Goal: Transaction & Acquisition: Purchase product/service

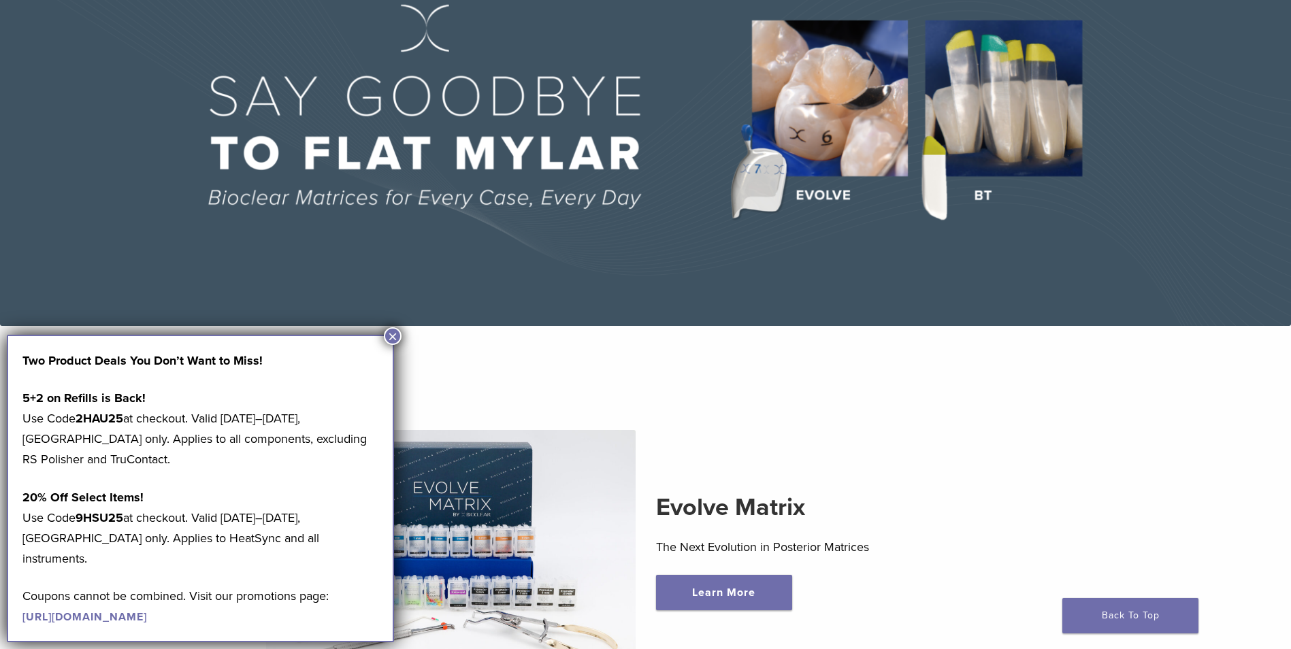
scroll to position [272, 0]
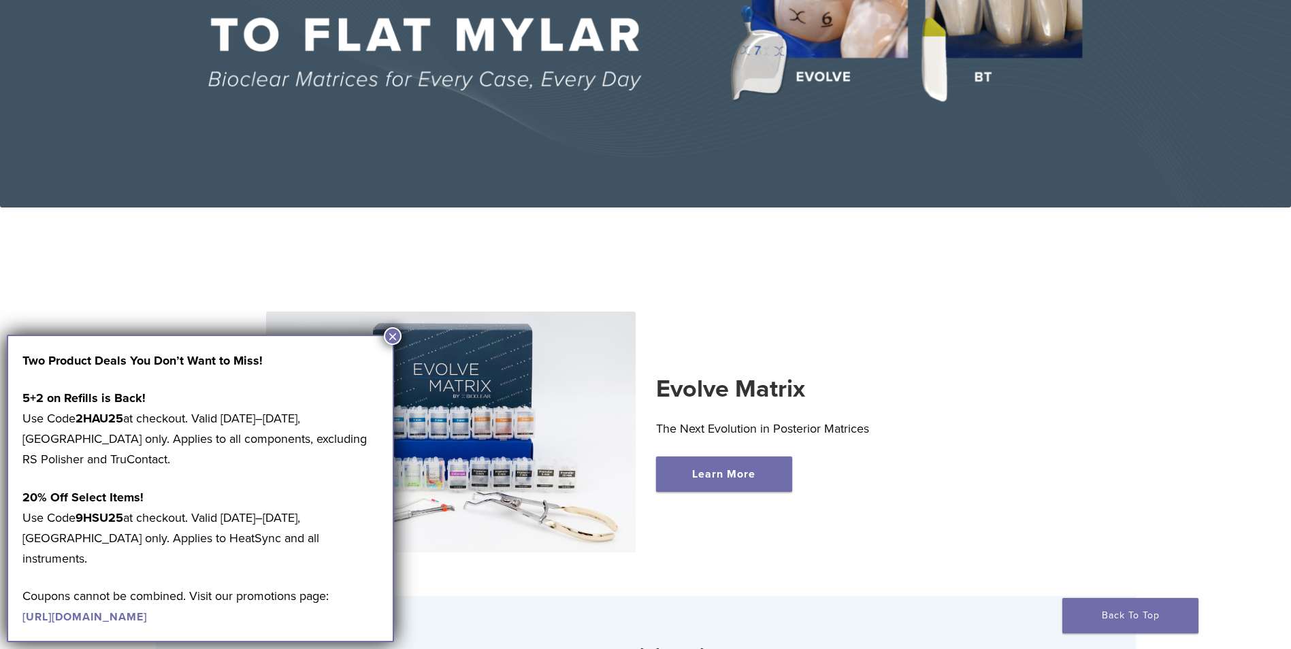
click at [391, 335] on button "×" at bounding box center [393, 336] width 18 height 18
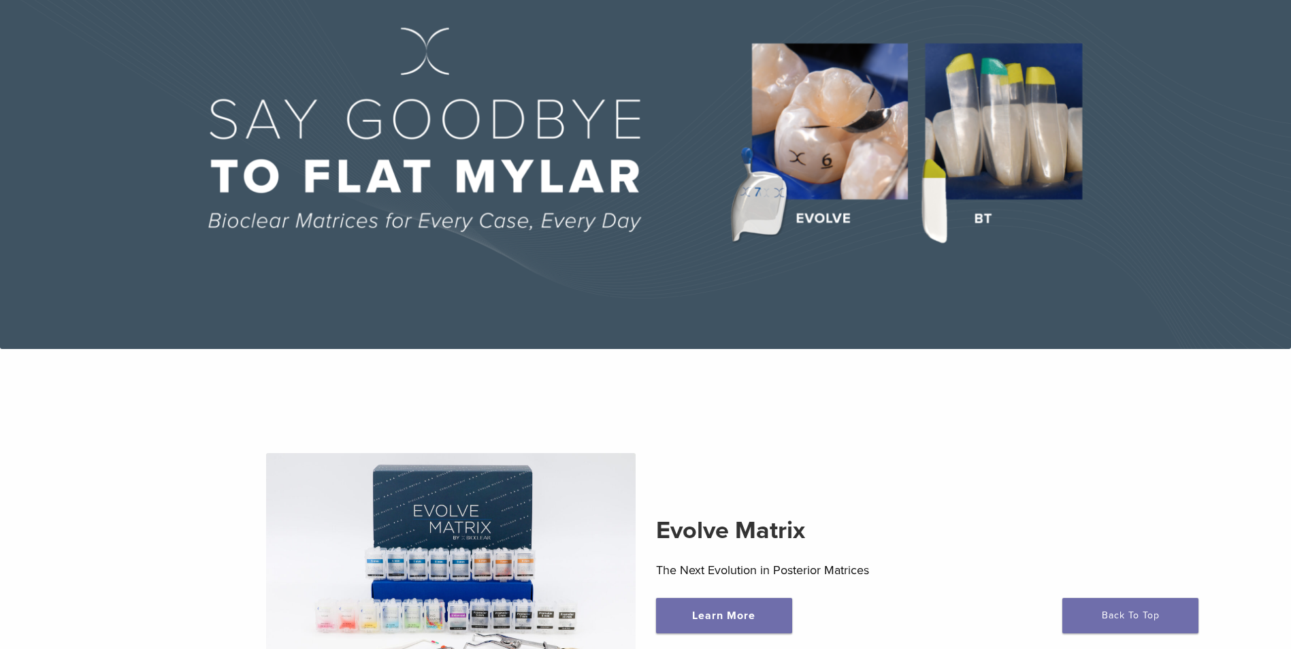
scroll to position [0, 0]
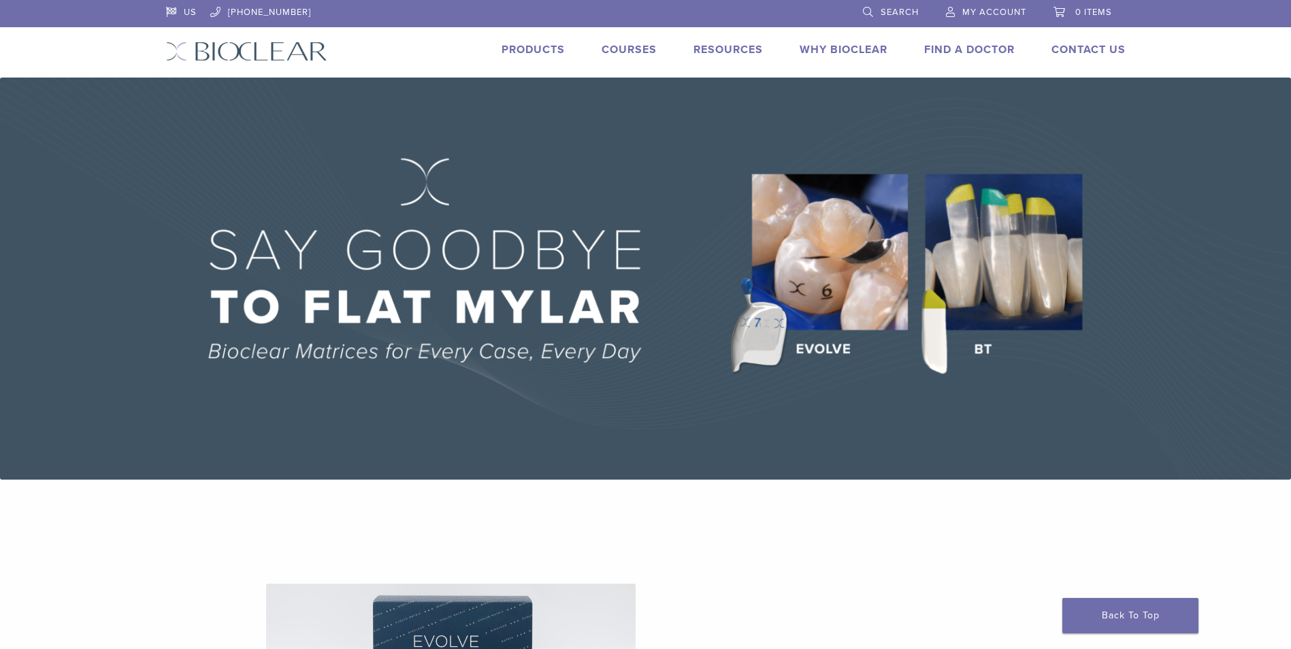
click at [548, 50] on link "Products" at bounding box center [532, 50] width 63 height 14
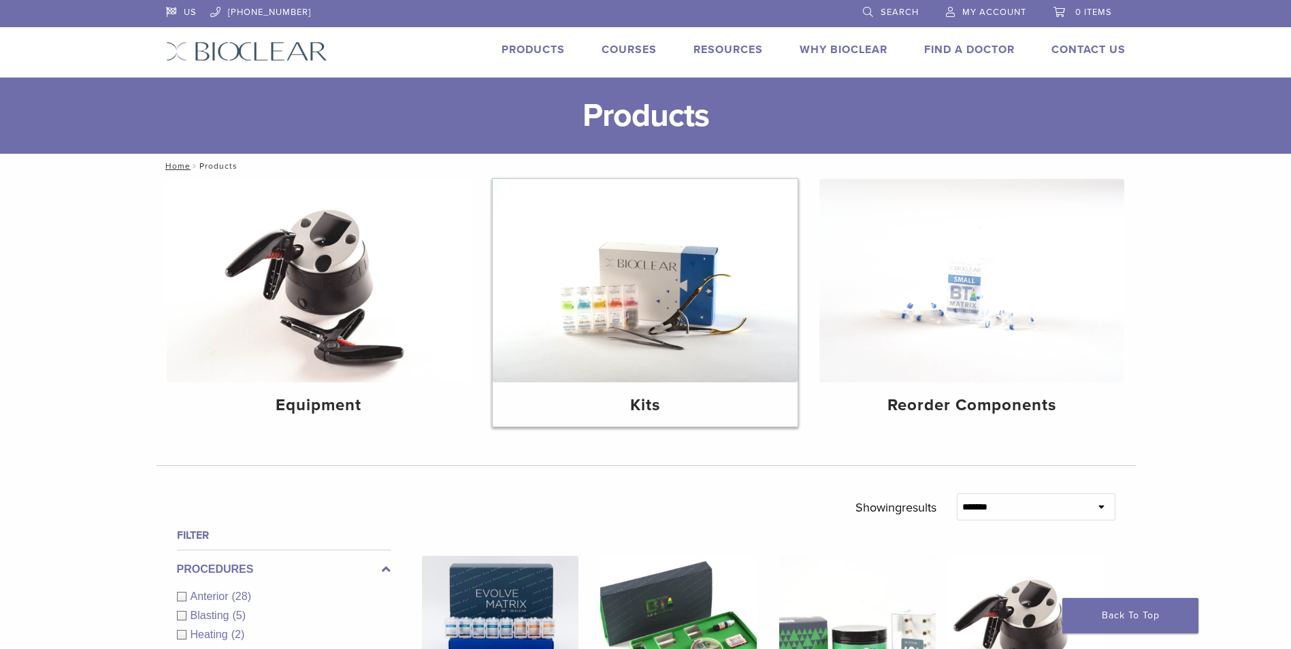
click at [663, 350] on img at bounding box center [645, 280] width 305 height 203
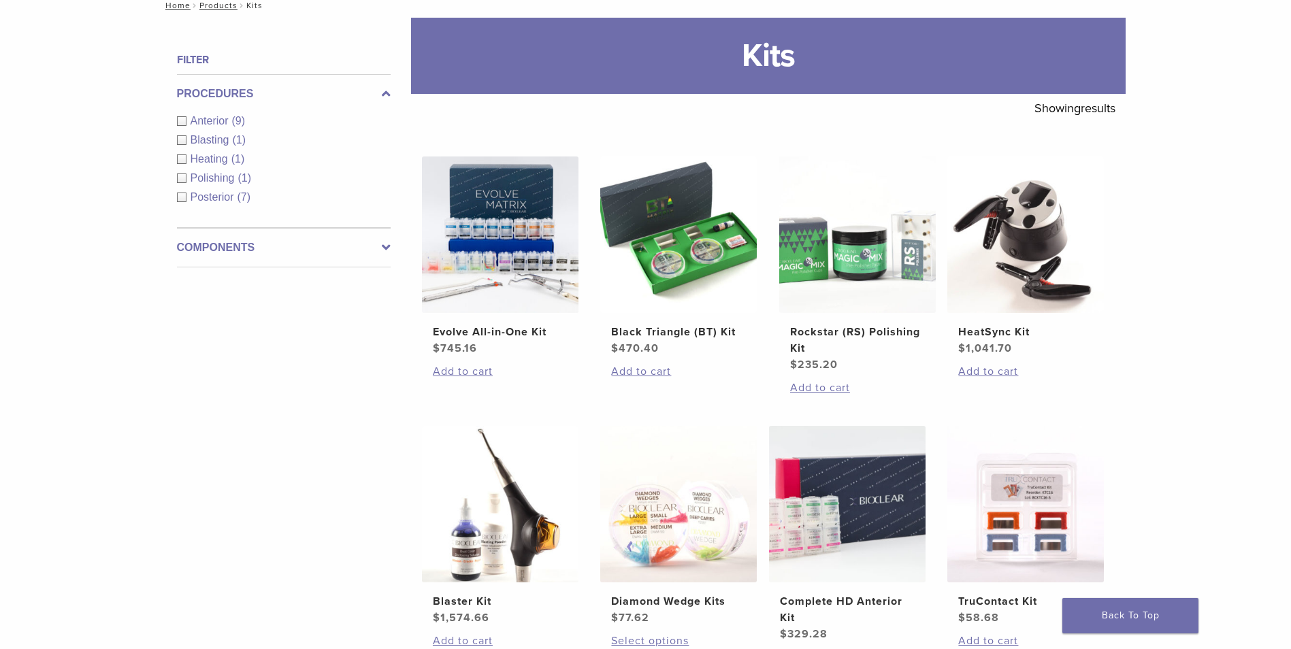
scroll to position [136, 0]
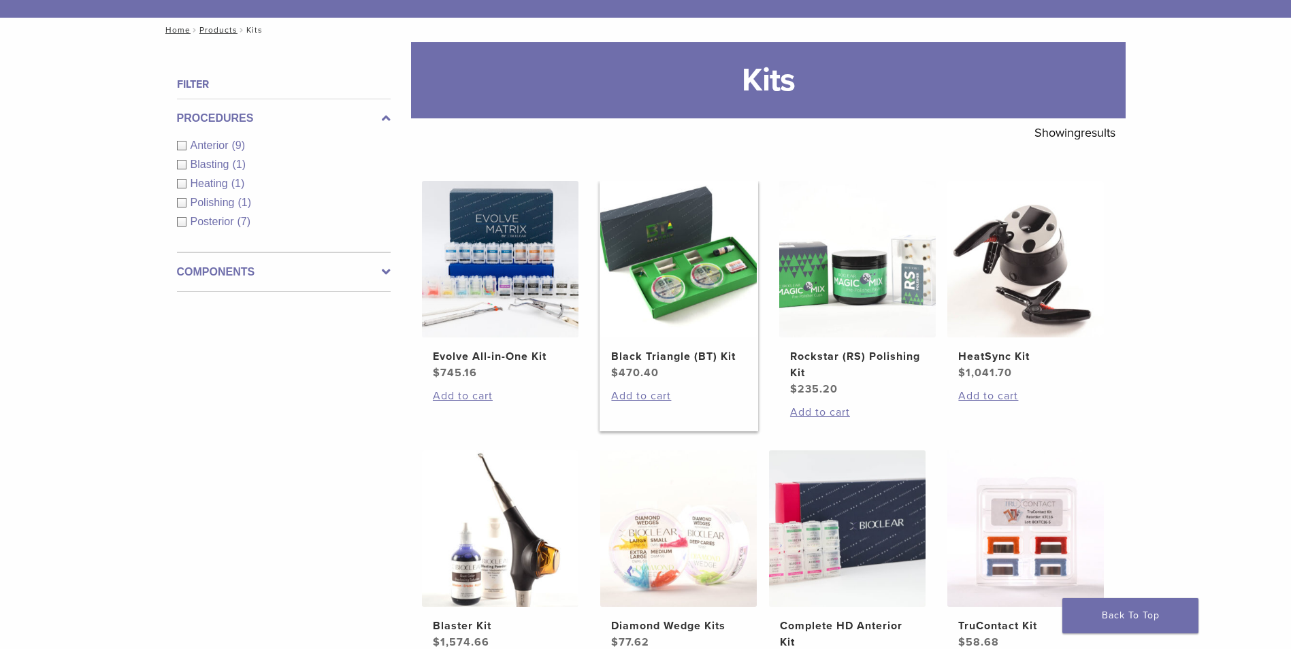
click at [715, 313] on img at bounding box center [678, 259] width 156 height 156
click at [504, 301] on img at bounding box center [500, 259] width 156 height 156
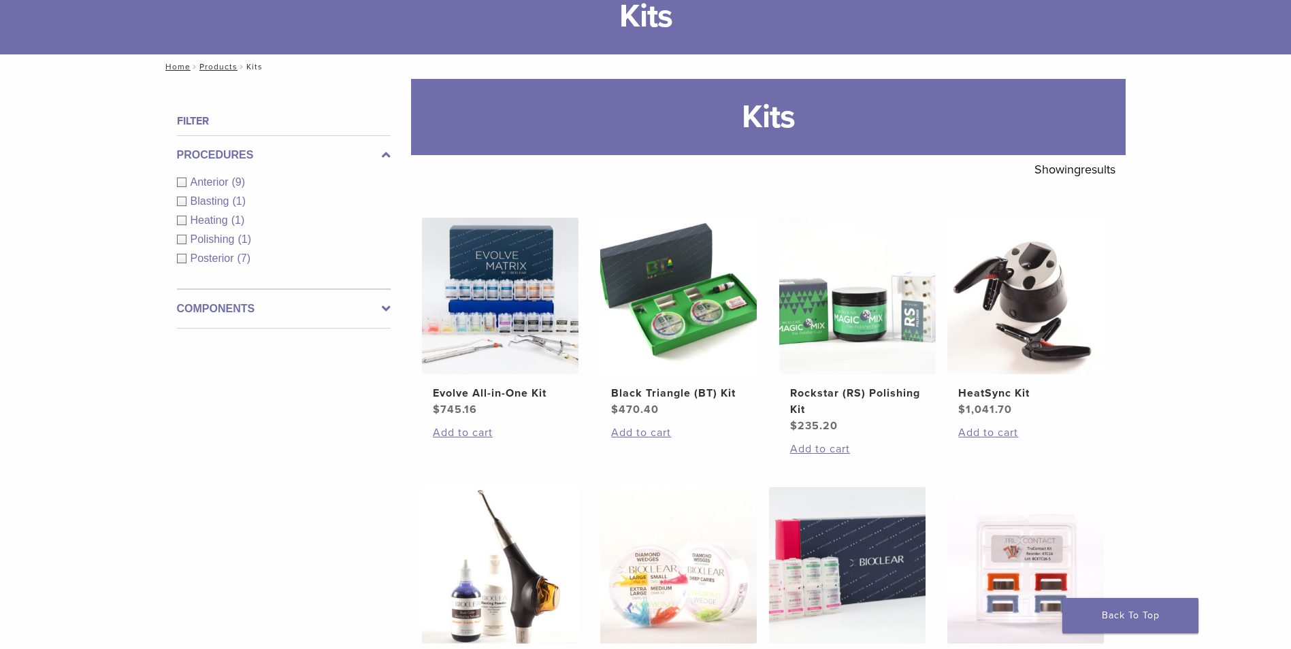
scroll to position [68, 0]
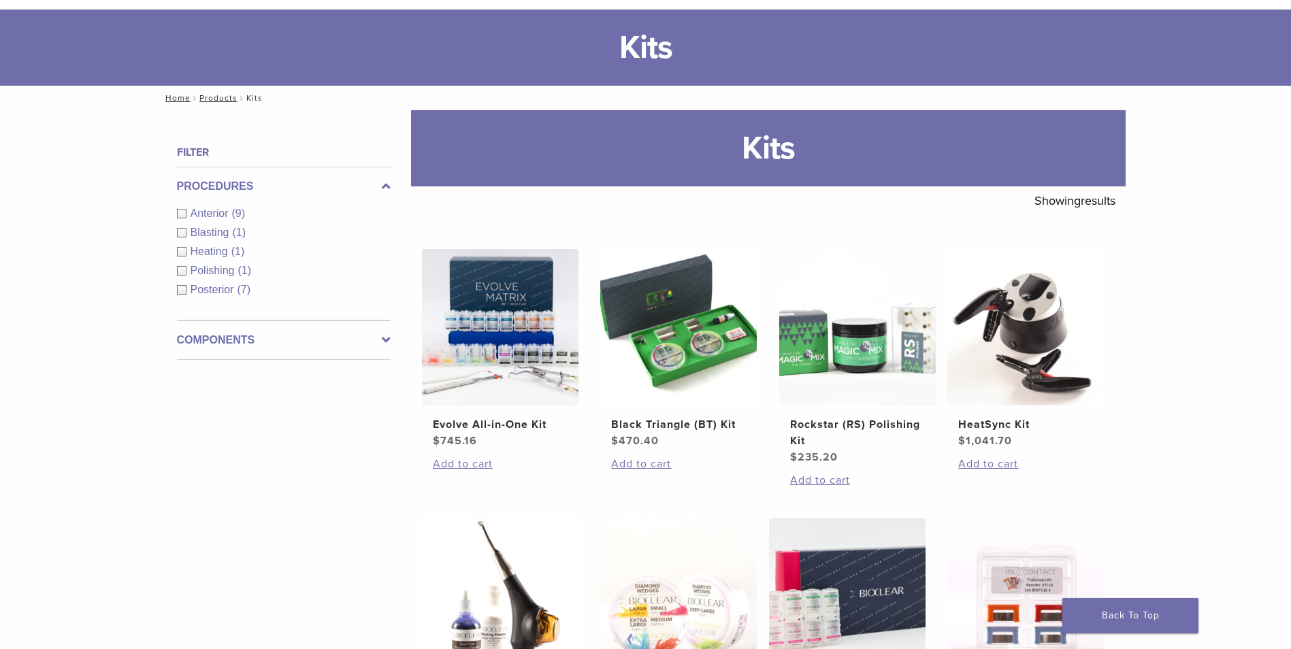
click at [177, 212] on div "Anterior (9)" at bounding box center [284, 213] width 214 height 16
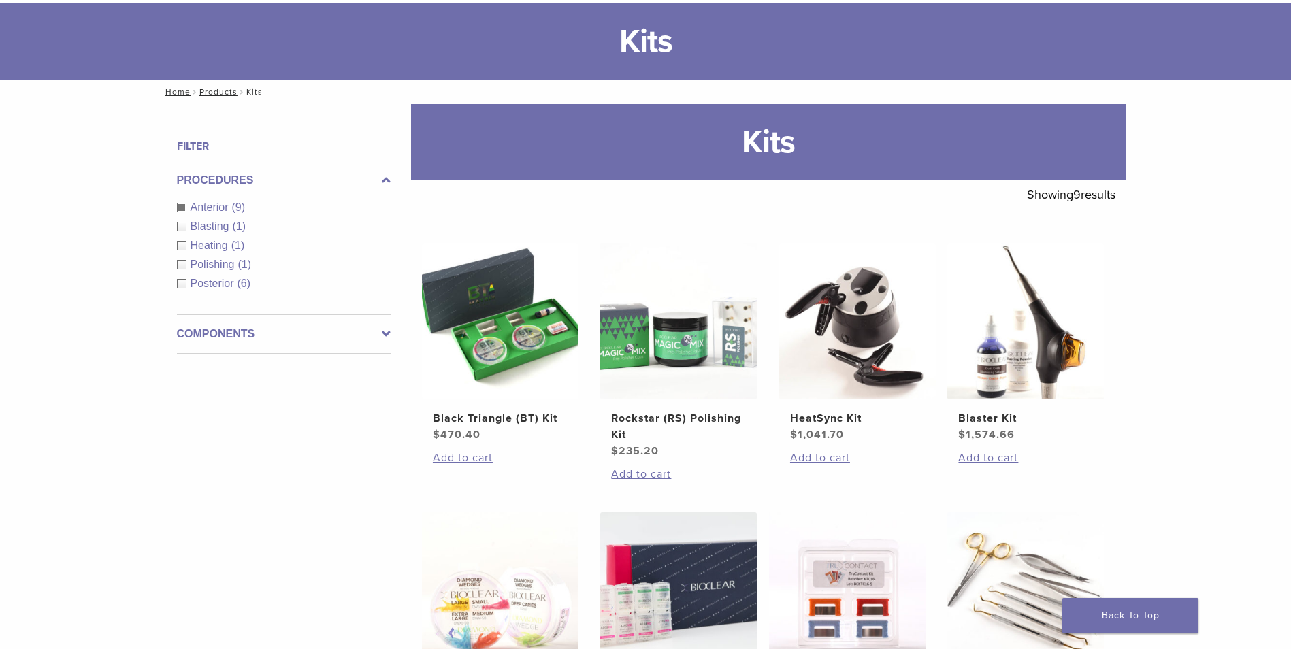
scroll to position [68, 0]
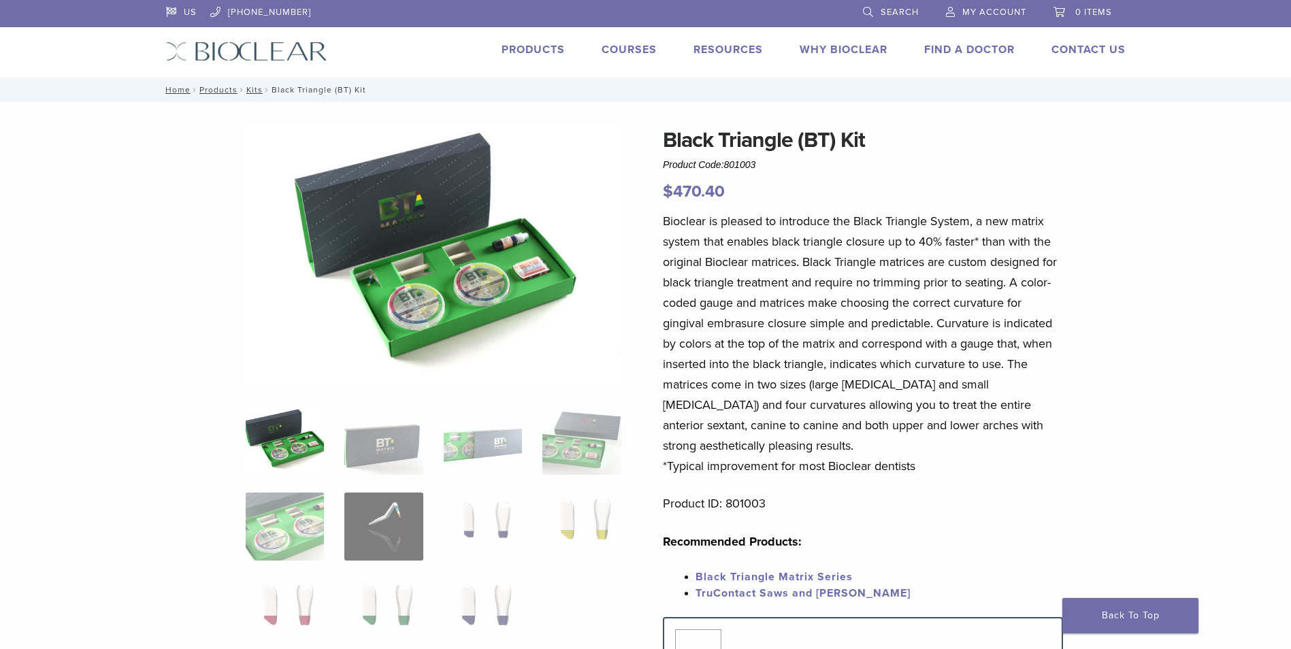
scroll to position [204, 0]
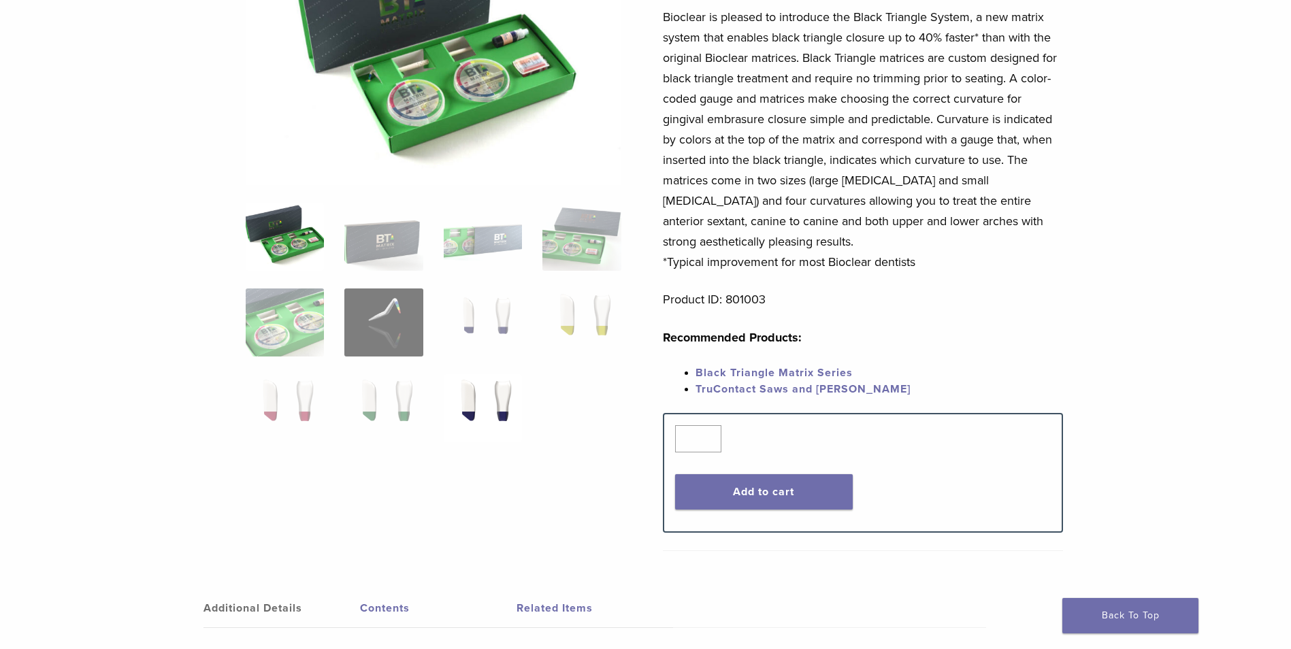
click at [510, 418] on img at bounding box center [483, 408] width 78 height 68
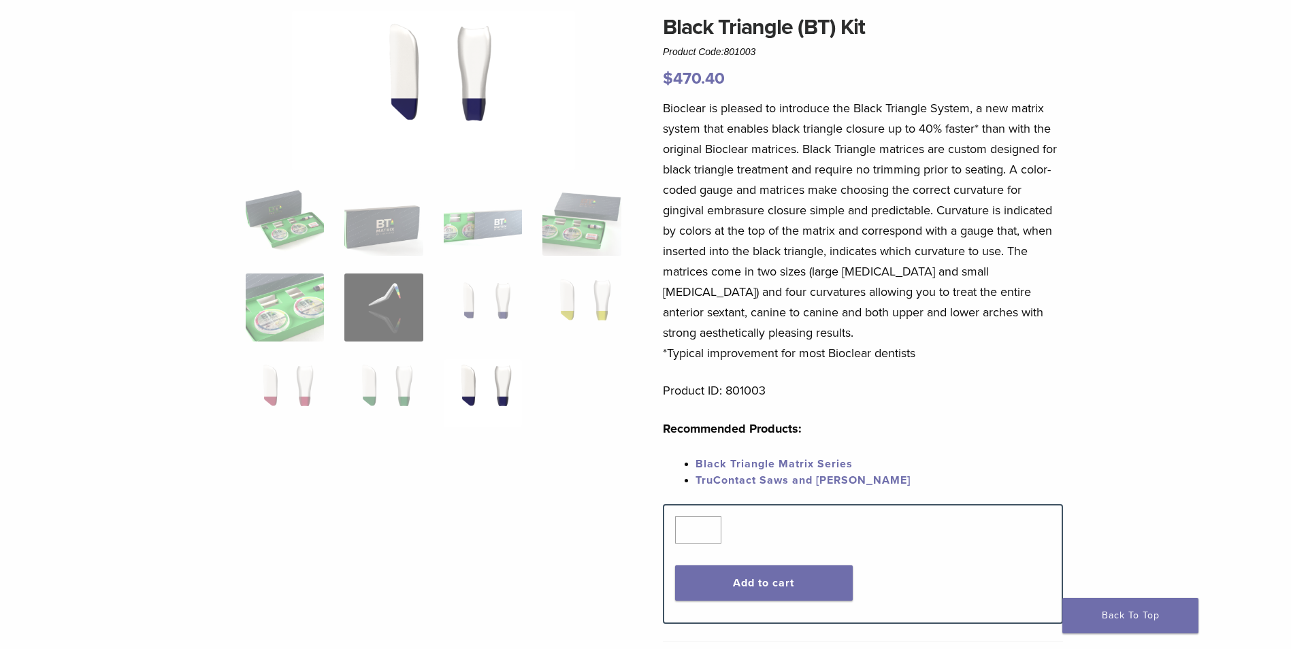
scroll to position [0, 0]
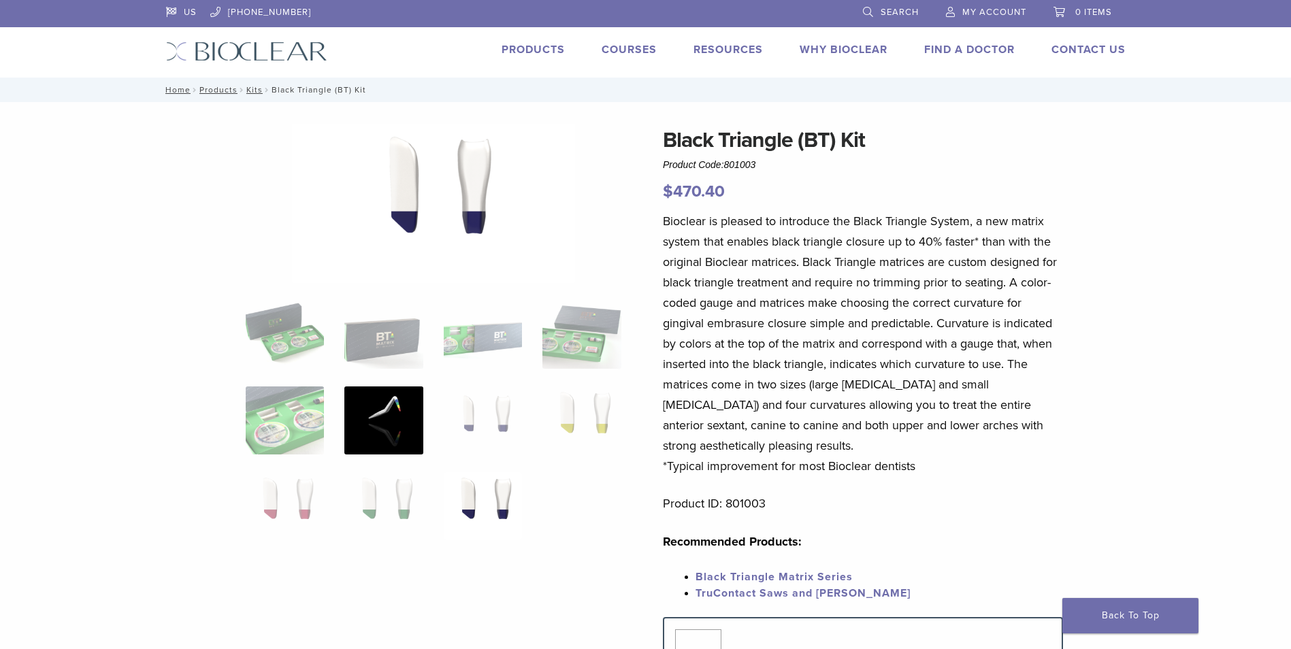
click at [380, 436] on img at bounding box center [383, 420] width 78 height 68
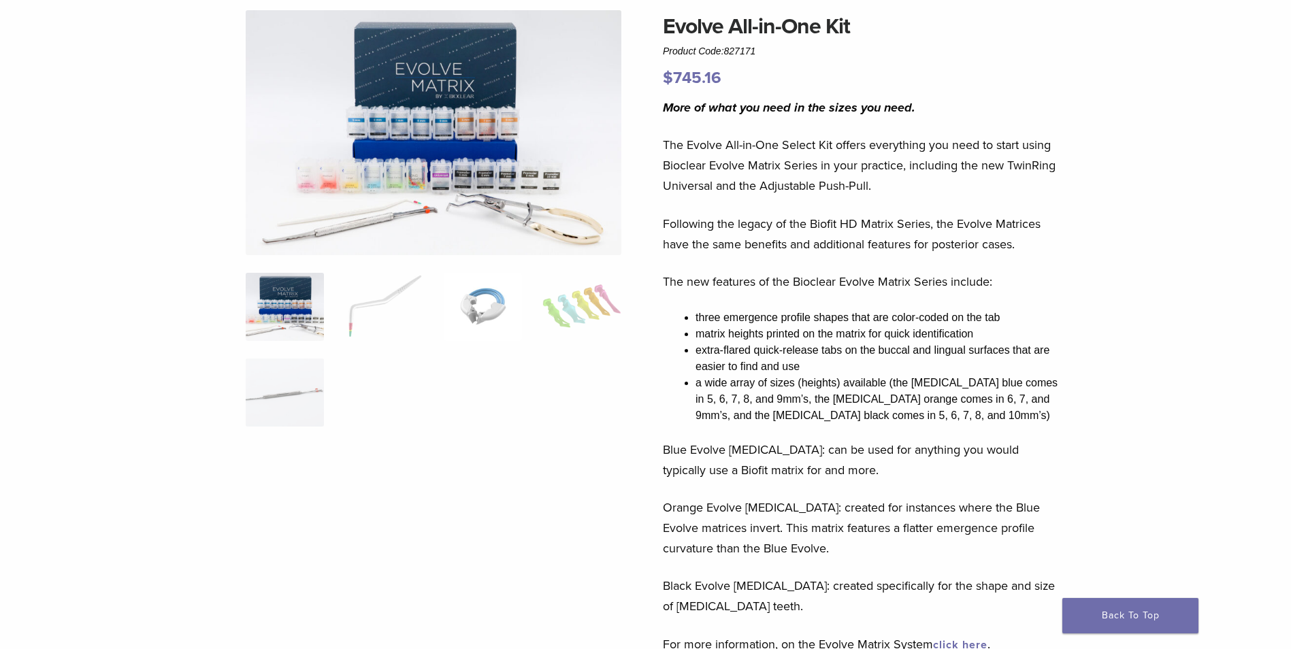
scroll to position [68, 0]
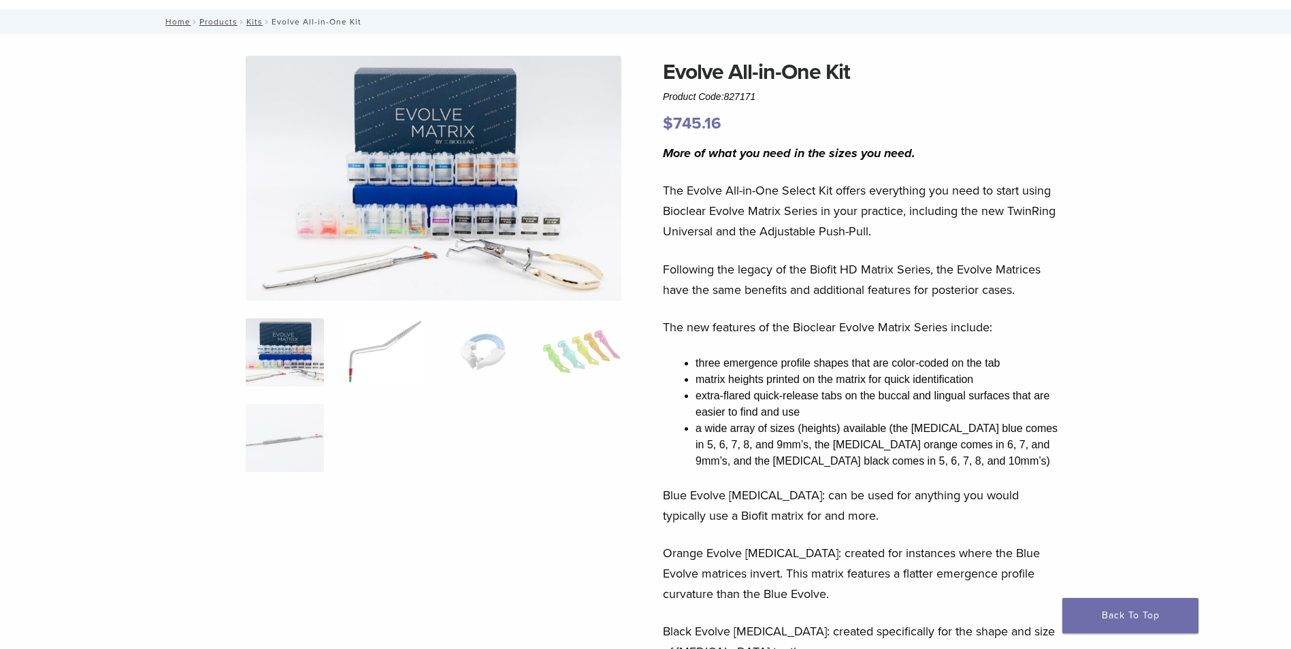
click at [355, 381] on img at bounding box center [383, 352] width 78 height 68
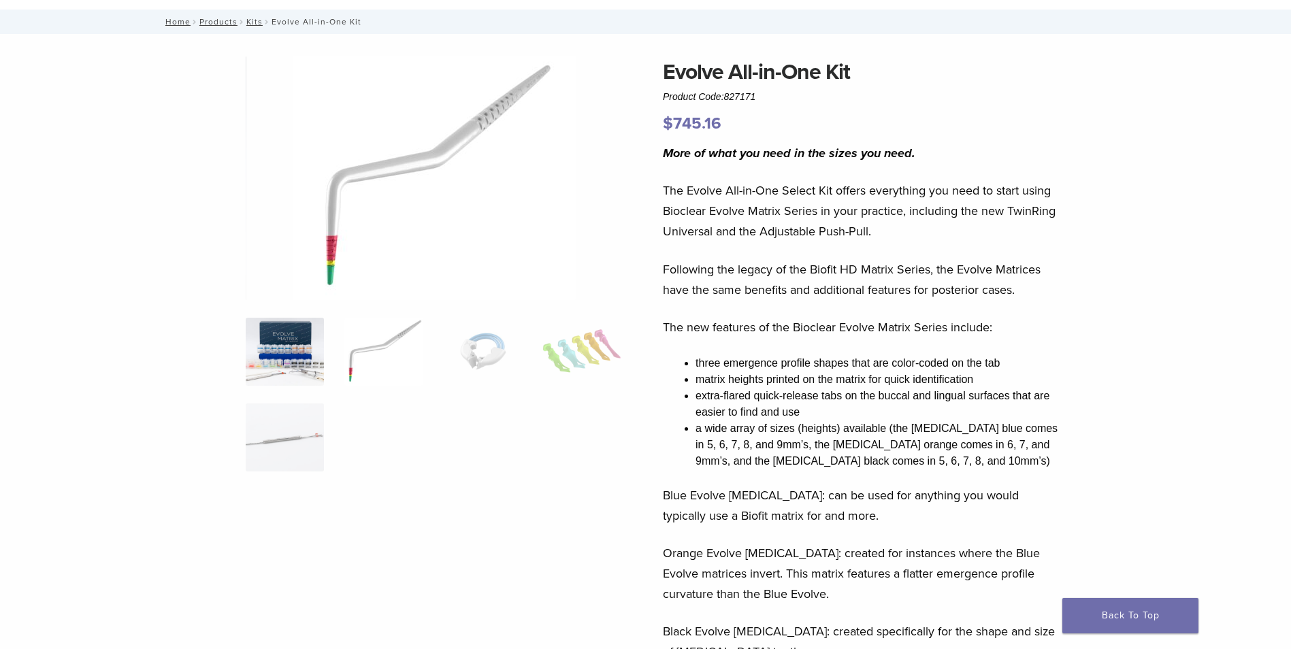
click at [274, 355] on img at bounding box center [285, 352] width 78 height 68
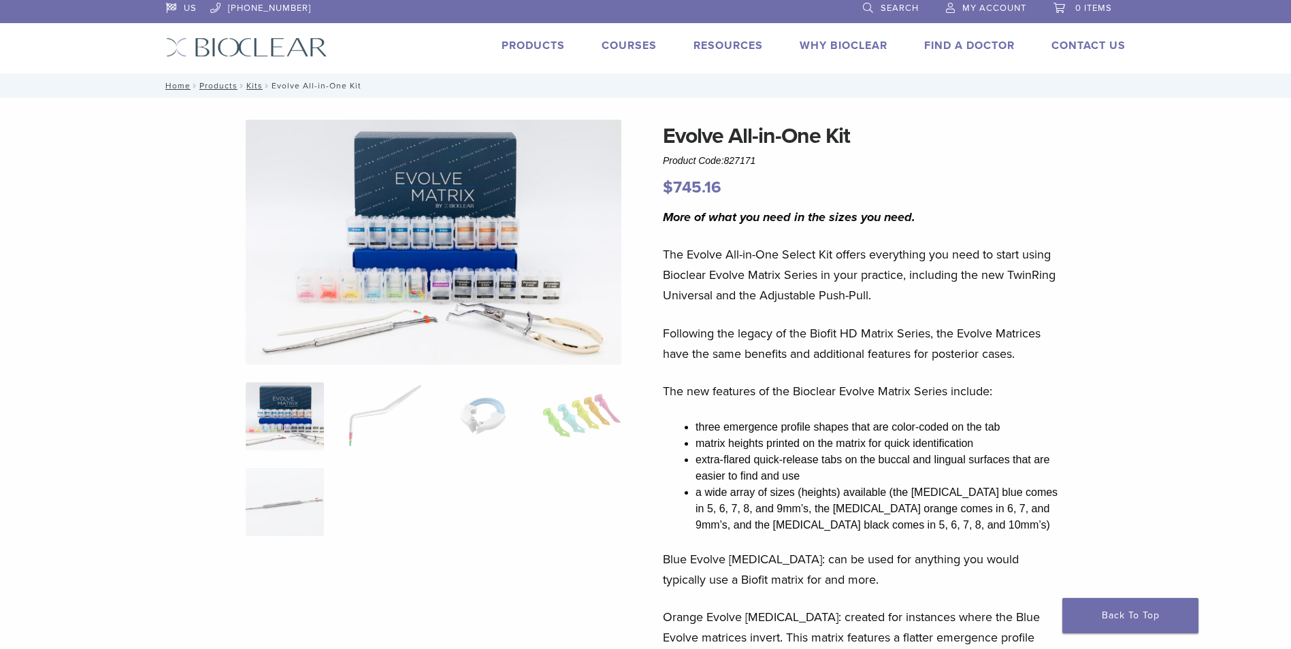
scroll to position [0, 0]
